Goal: Task Accomplishment & Management: Manage account settings

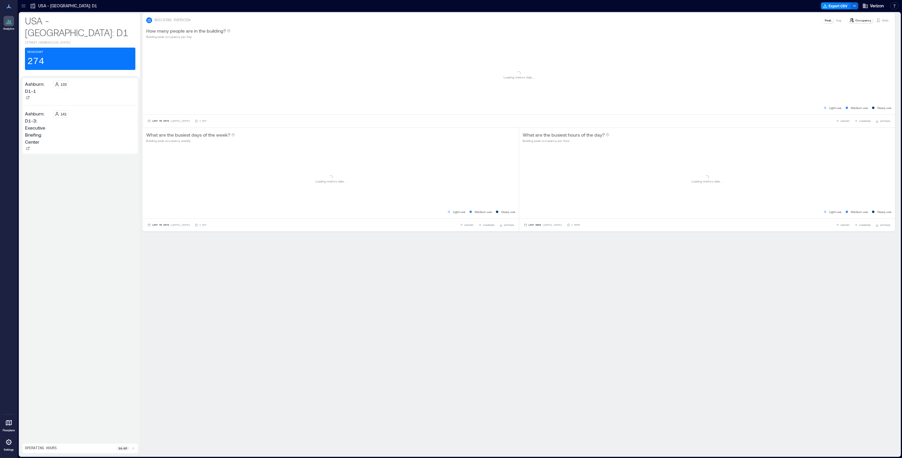
click at [24, 6] on icon at bounding box center [24, 6] width 6 height 6
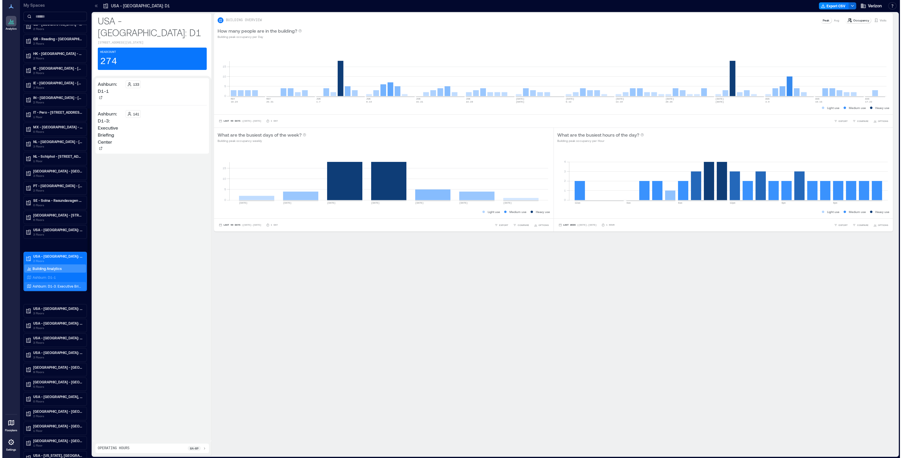
scroll to position [210, 0]
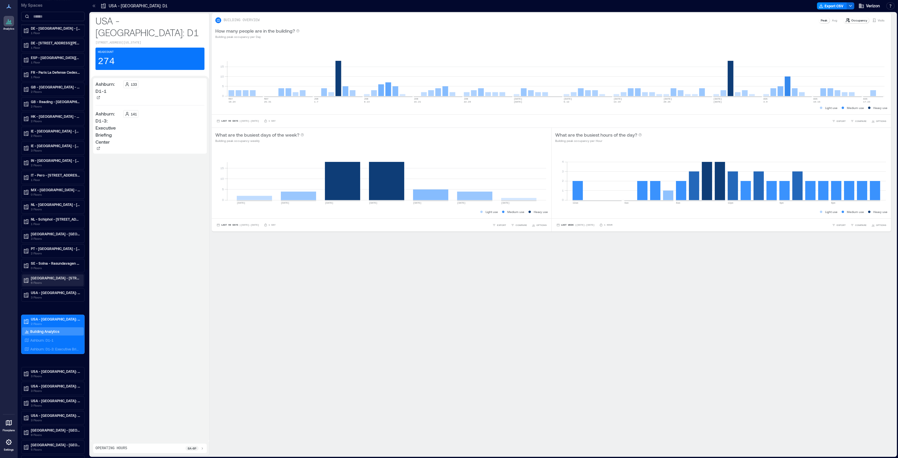
click at [58, 276] on p "[GEOGRAPHIC_DATA] - [STREET_ADDRESS][US_STATE]" at bounding box center [55, 278] width 49 height 5
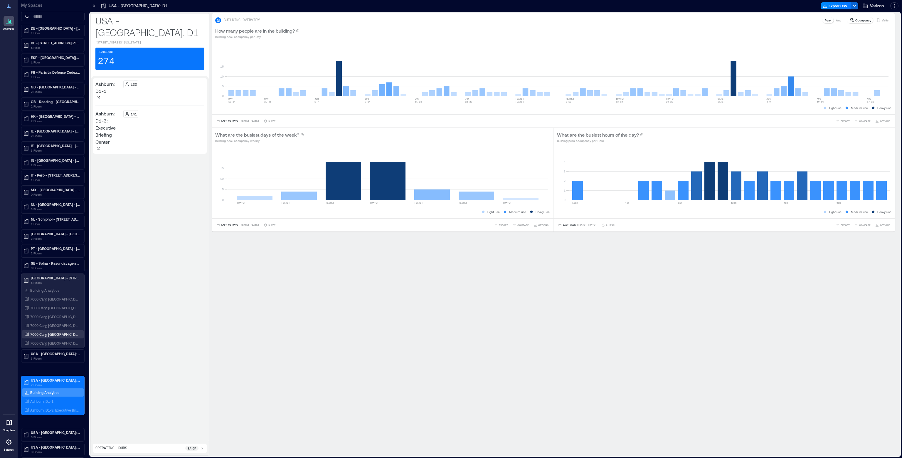
click at [60, 332] on p "7000 Cary, [GEOGRAPHIC_DATA]: Floor 5" at bounding box center [54, 334] width 49 height 5
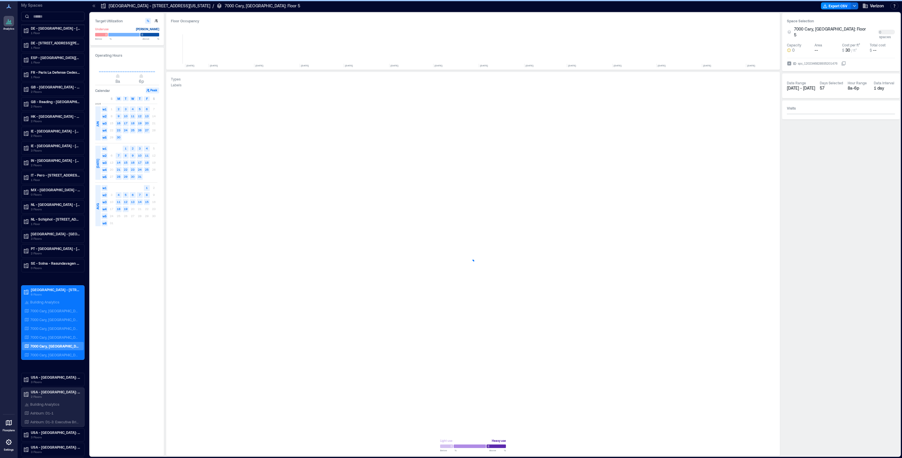
scroll to position [0, 582]
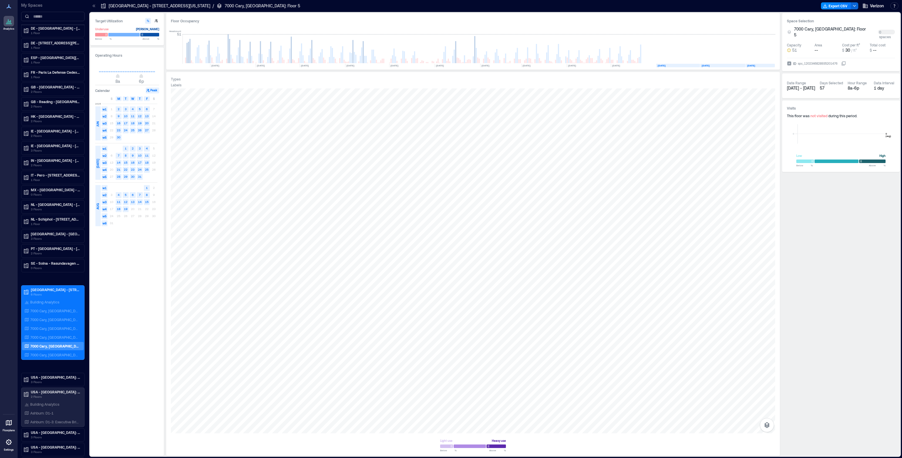
click at [11, 445] on icon at bounding box center [8, 442] width 7 height 7
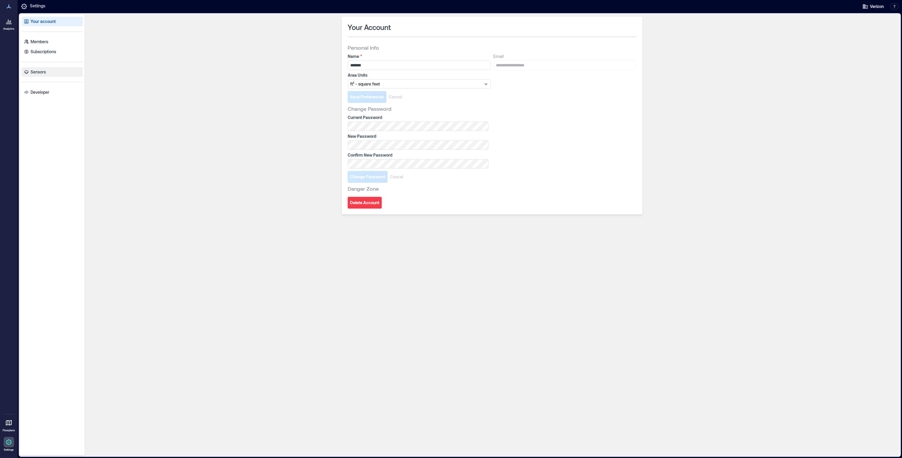
click at [34, 71] on p "Sensors" at bounding box center [38, 72] width 15 height 6
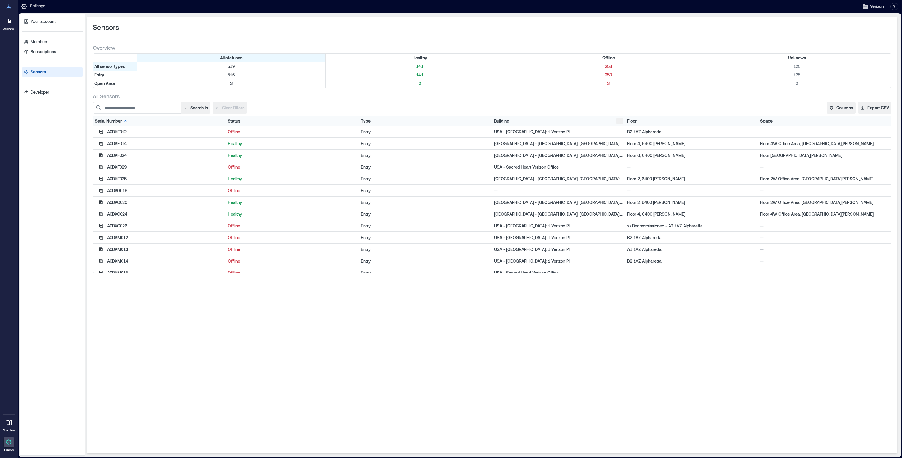
click at [617, 119] on button "button" at bounding box center [620, 121] width 7 height 6
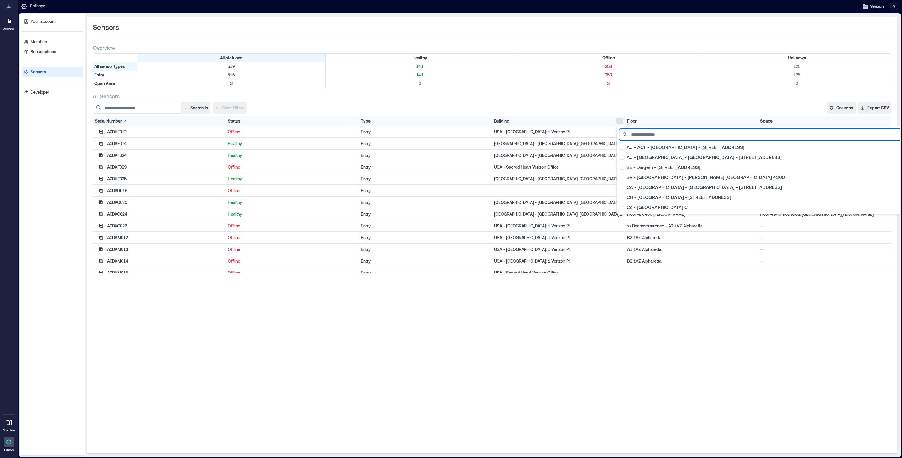
click at [654, 131] on input at bounding box center [768, 135] width 299 height 12
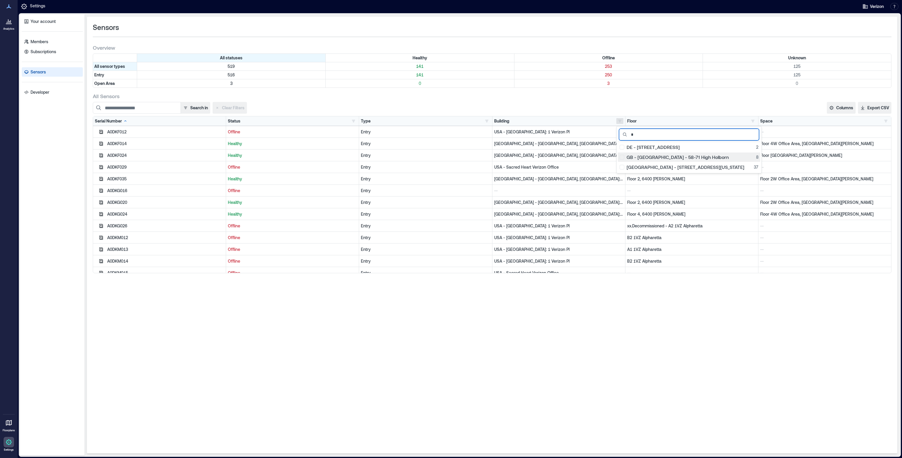
type input "*"
drag, startPoint x: 640, startPoint y: 168, endPoint x: 638, endPoint y: 170, distance: 3.1
click at [640, 168] on div "[GEOGRAPHIC_DATA] - [STREET_ADDRESS][US_STATE]" at bounding box center [689, 167] width 139 height 6
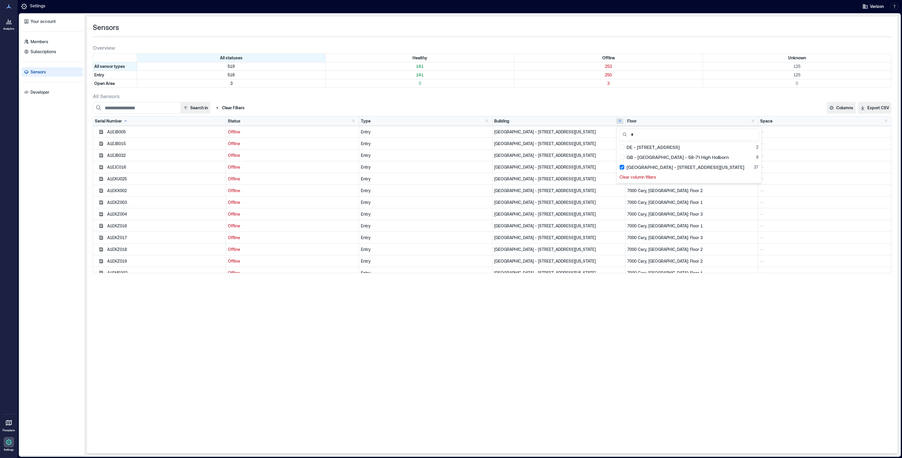
click at [545, 332] on div "Sensors Overview All statuses Healthy Offline Unknown All sensor types 519 141 …" at bounding box center [492, 235] width 811 height 436
click at [133, 108] on input at bounding box center [137, 108] width 88 height 12
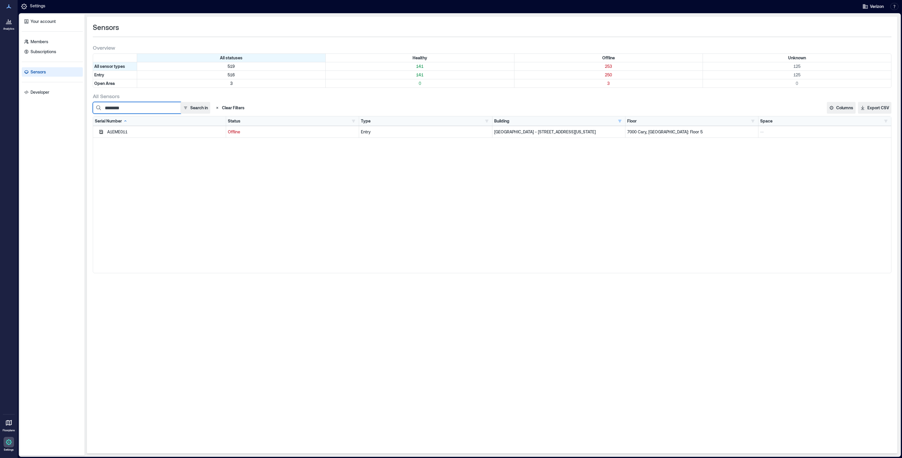
type input "********"
click at [103, 130] on icon "button" at bounding box center [101, 132] width 4 height 4
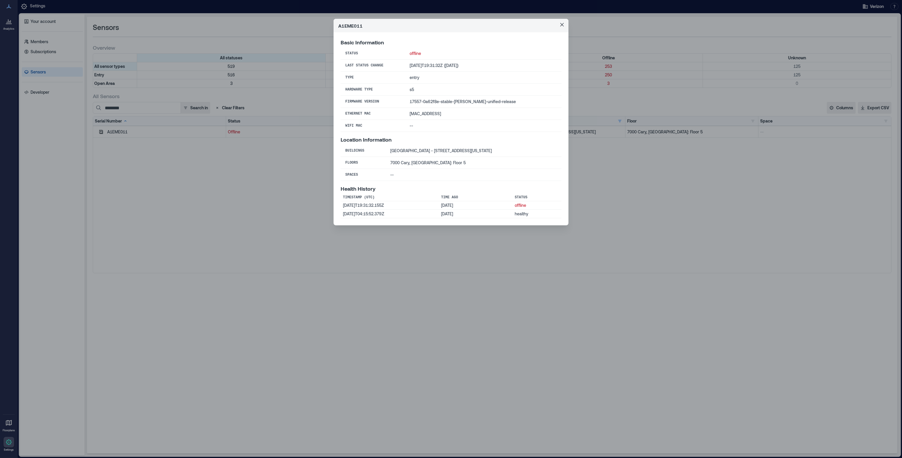
click at [564, 25] on icon "Close" at bounding box center [562, 25] width 4 height 4
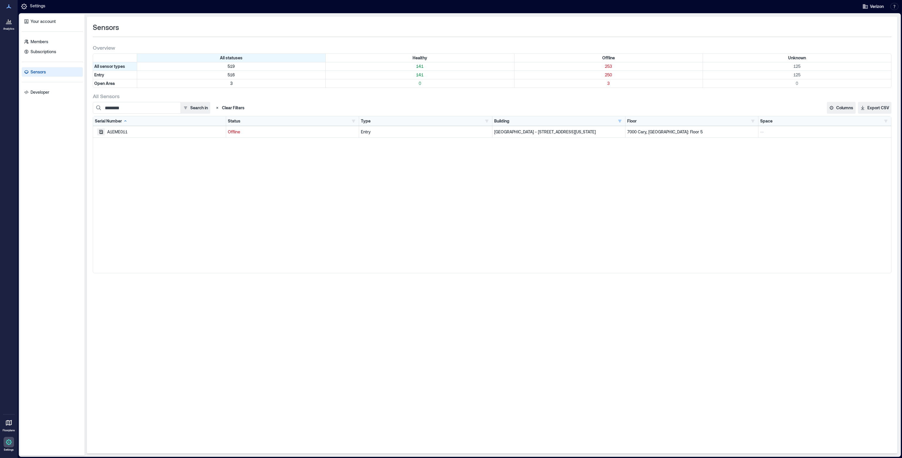
click at [102, 132] on icon "button" at bounding box center [101, 132] width 4 height 4
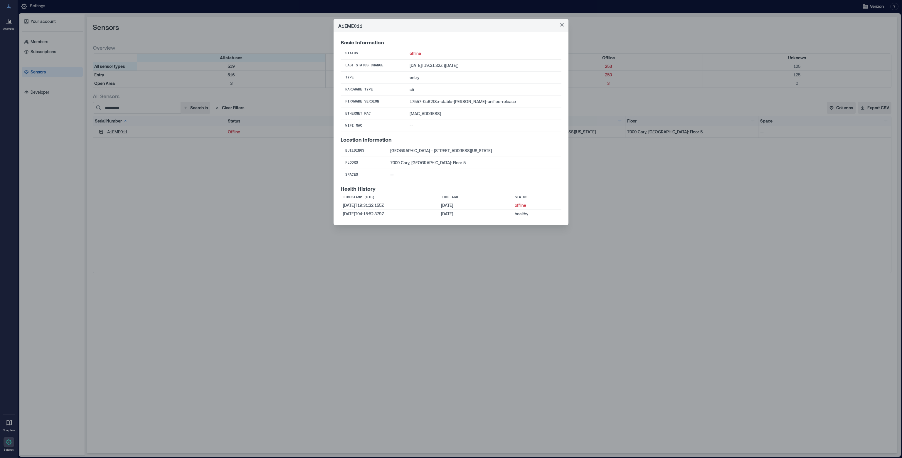
drag, startPoint x: 560, startPoint y: 24, endPoint x: 594, endPoint y: 16, distance: 34.6
click at [560, 24] on icon "Close" at bounding box center [562, 25] width 4 height 4
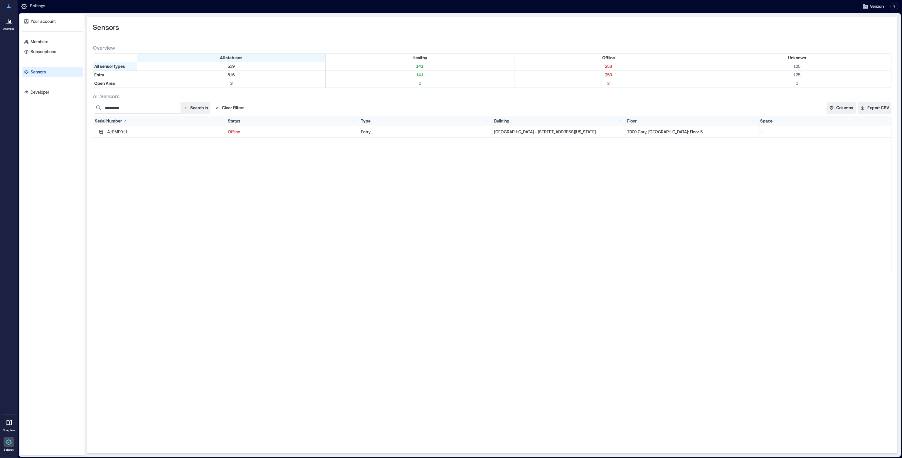
drag, startPoint x: 6, startPoint y: 426, endPoint x: 11, endPoint y: 419, distance: 8.9
click at [6, 426] on icon at bounding box center [8, 422] width 7 height 7
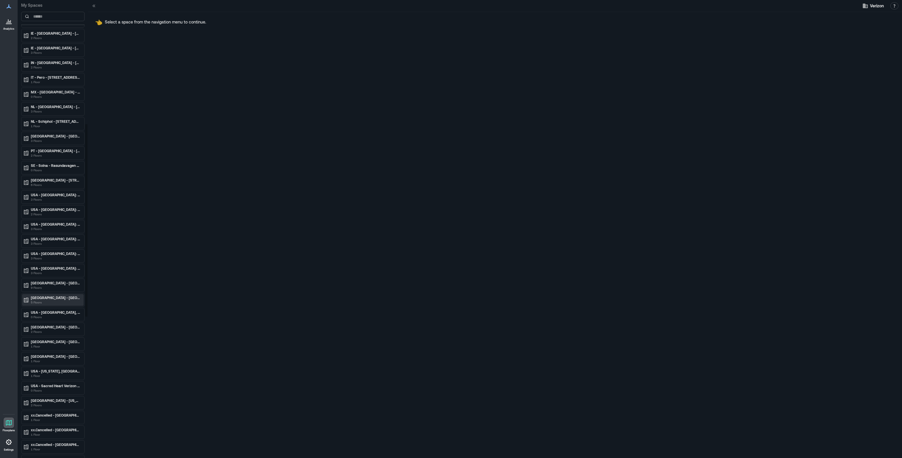
scroll to position [294, 0]
click at [55, 192] on p "[GEOGRAPHIC_DATA] - [STREET_ADDRESS][US_STATE]" at bounding box center [55, 194] width 49 height 5
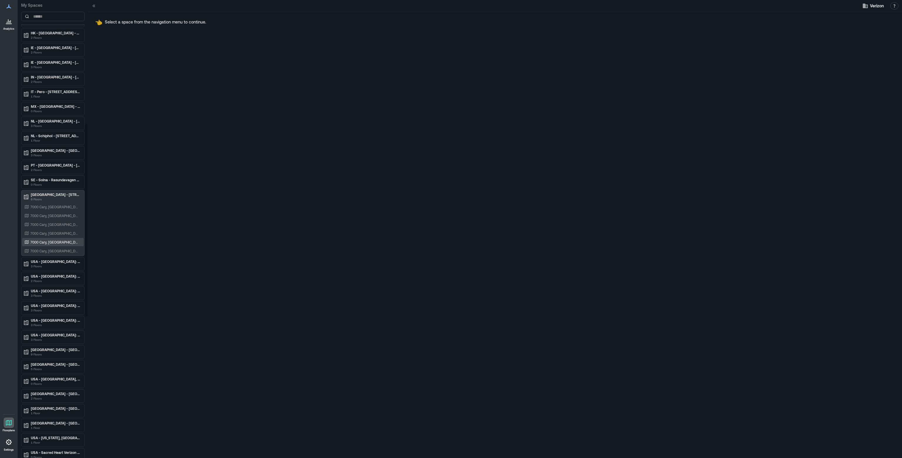
click at [58, 240] on p "7000 Cary, [GEOGRAPHIC_DATA]: Floor 5" at bounding box center [54, 242] width 49 height 5
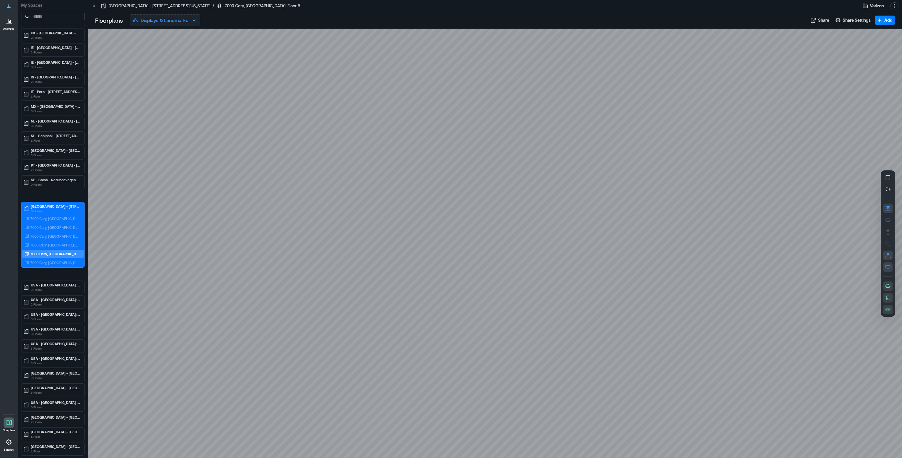
click at [189, 23] on button "Displays & Landmarks" at bounding box center [165, 20] width 70 height 12
click at [194, 19] on icon "button" at bounding box center [194, 20] width 7 height 7
click at [887, 221] on icon "button" at bounding box center [888, 220] width 5 height 4
click at [889, 257] on icon "button" at bounding box center [888, 255] width 6 height 6
click at [889, 256] on icon "button" at bounding box center [888, 255] width 6 height 6
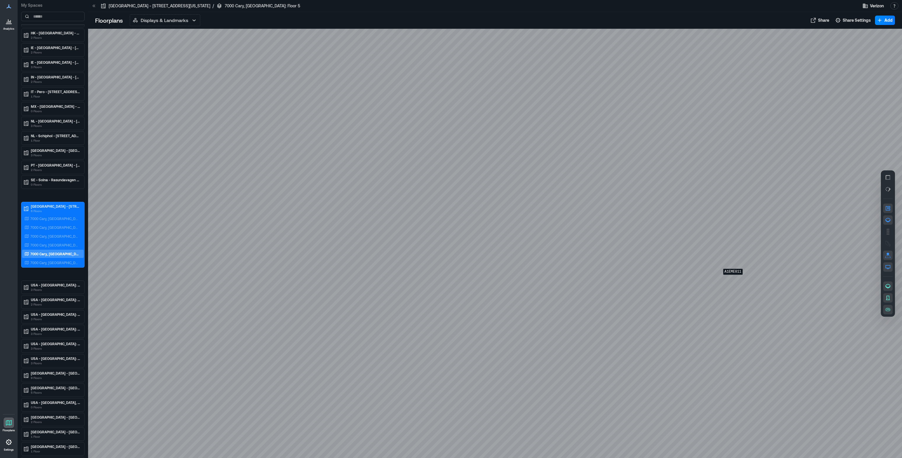
drag, startPoint x: 733, startPoint y: 279, endPoint x: 746, endPoint y: 282, distance: 13.1
click at [733, 279] on div "A1EME011" at bounding box center [495, 243] width 814 height 429
